Goal: Transaction & Acquisition: Book appointment/travel/reservation

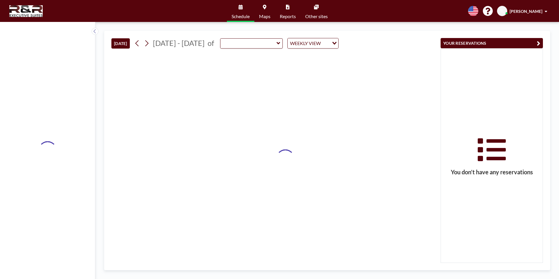
type input "R&R Board Room"
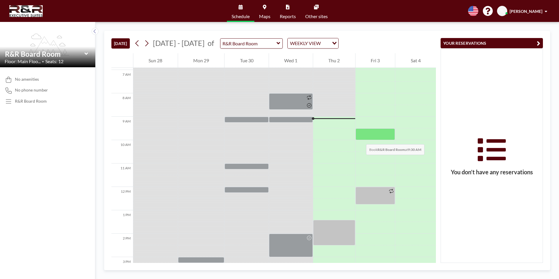
scroll to position [175, 0]
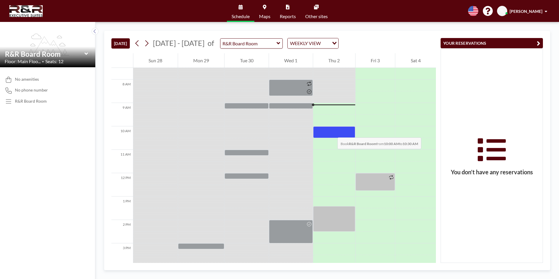
click at [332, 132] on div at bounding box center [334, 132] width 42 height 12
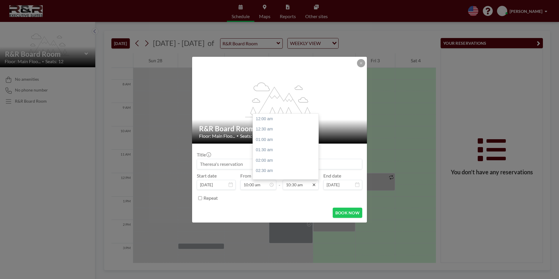
scroll to position [218, 0]
click at [315, 184] on icon at bounding box center [314, 184] width 3 height 3
click at [268, 132] on div "11:00 am" at bounding box center [287, 129] width 68 height 11
type input "11:00 am"
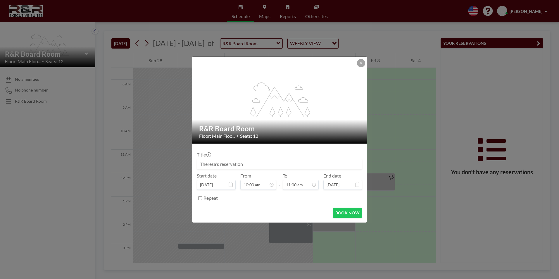
scroll to position [229, 0]
drag, startPoint x: 346, startPoint y: 211, endPoint x: 343, endPoint y: 220, distance: 9.1
click at [345, 223] on div "flex-grow: 1.2; R&R Board Room Floor: Main Floo... • Seats: 12 Title Start date…" at bounding box center [279, 139] width 559 height 279
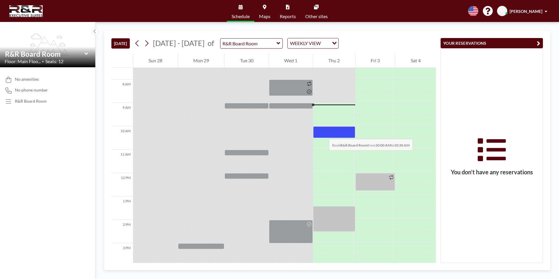
click at [323, 133] on div at bounding box center [334, 132] width 42 height 12
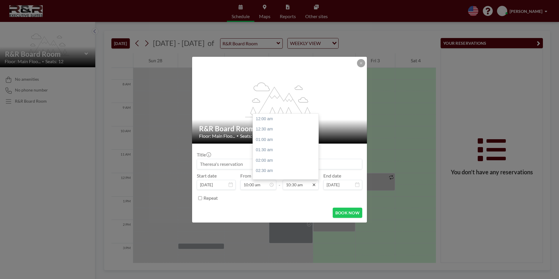
scroll to position [218, 0]
click at [315, 183] on icon at bounding box center [314, 184] width 5 height 5
click at [287, 130] on div "11:00 am" at bounding box center [287, 129] width 68 height 11
type input "11:00 am"
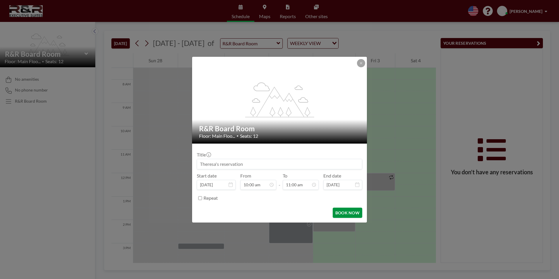
scroll to position [229, 0]
click at [350, 212] on button "BOOK NOW" at bounding box center [348, 213] width 30 height 10
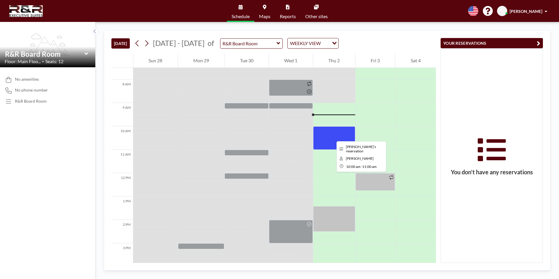
click at [332, 136] on div at bounding box center [334, 137] width 42 height 23
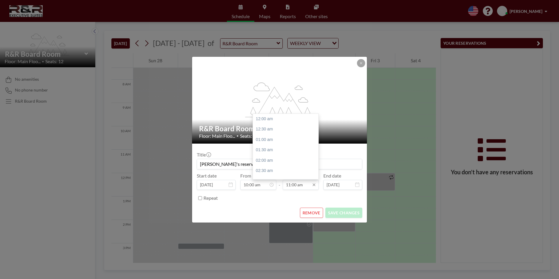
scroll to position [229, 0]
click at [283, 141] on div "12:00 pm" at bounding box center [287, 140] width 68 height 11
type input "12:00 pm"
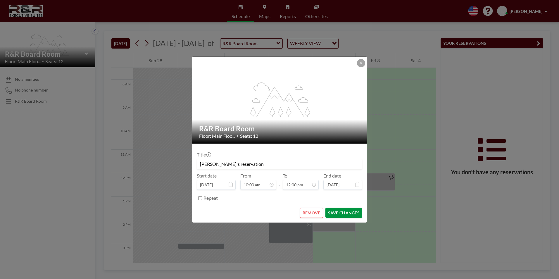
scroll to position [250, 0]
click at [337, 212] on button "SAVE CHANGES" at bounding box center [343, 213] width 37 height 10
